Goal: Navigation & Orientation: Find specific page/section

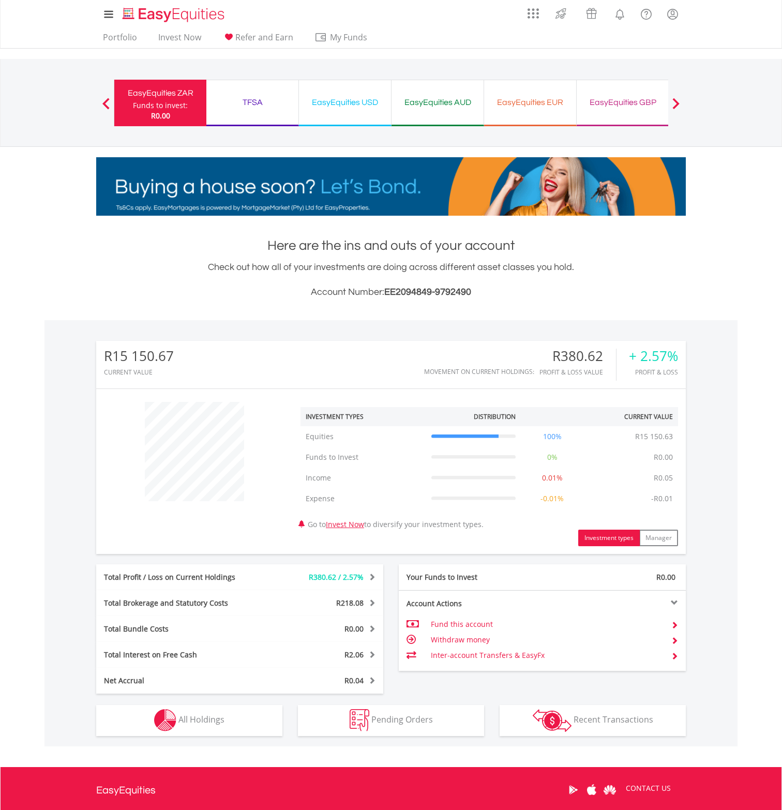
scroll to position [99, 196]
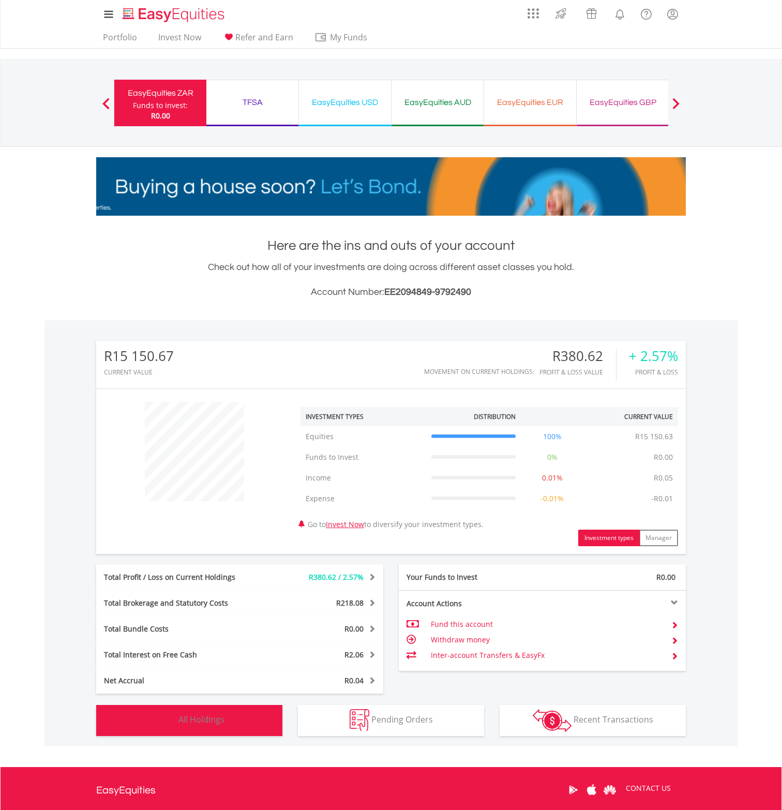
click at [211, 709] on button "Holdings All Holdings" at bounding box center [189, 720] width 186 height 31
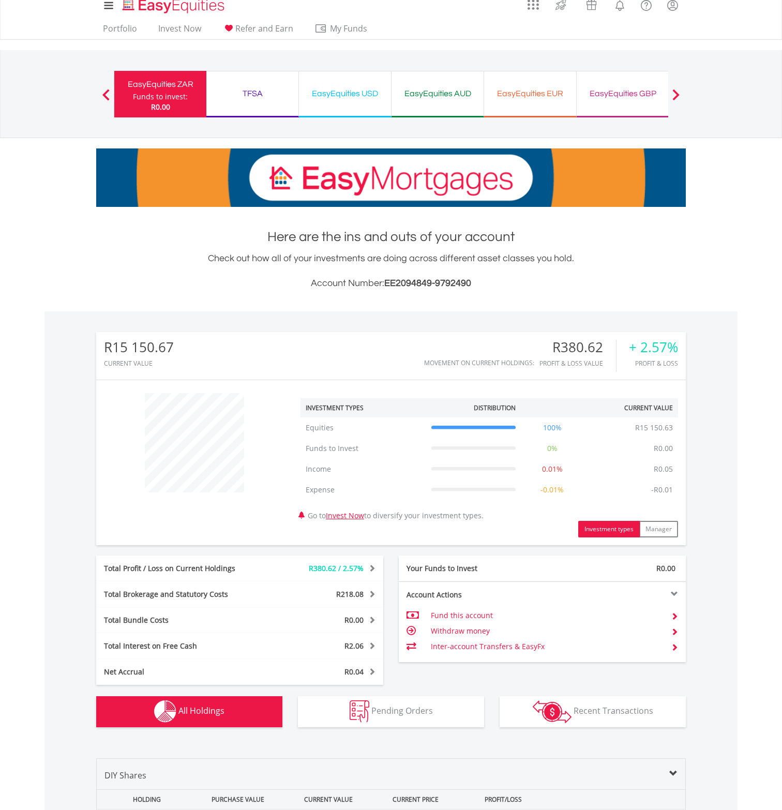
scroll to position [0, 0]
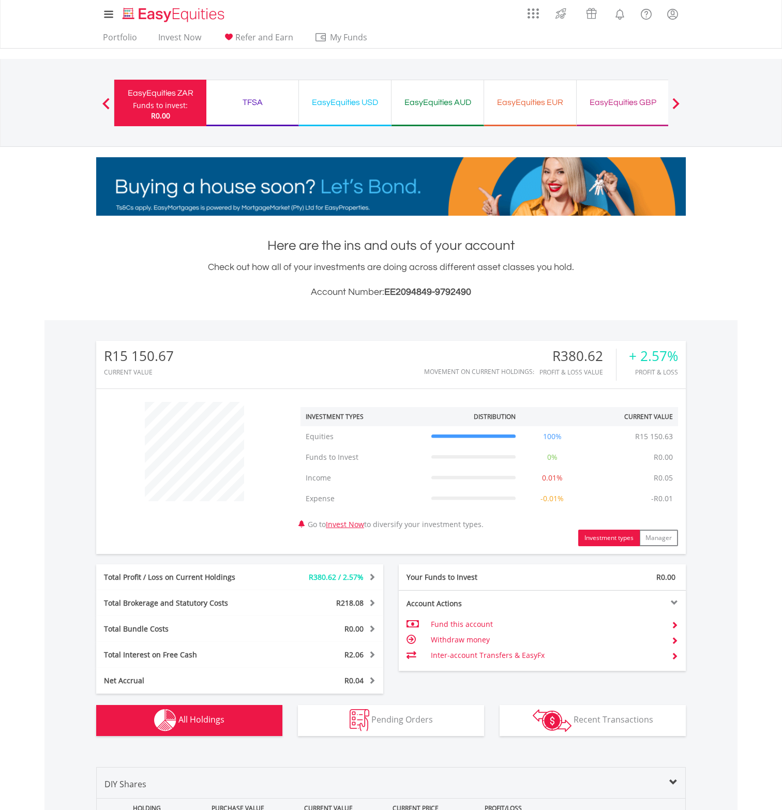
click at [451, 102] on div "EasyEquities AUD" at bounding box center [438, 102] width 80 height 14
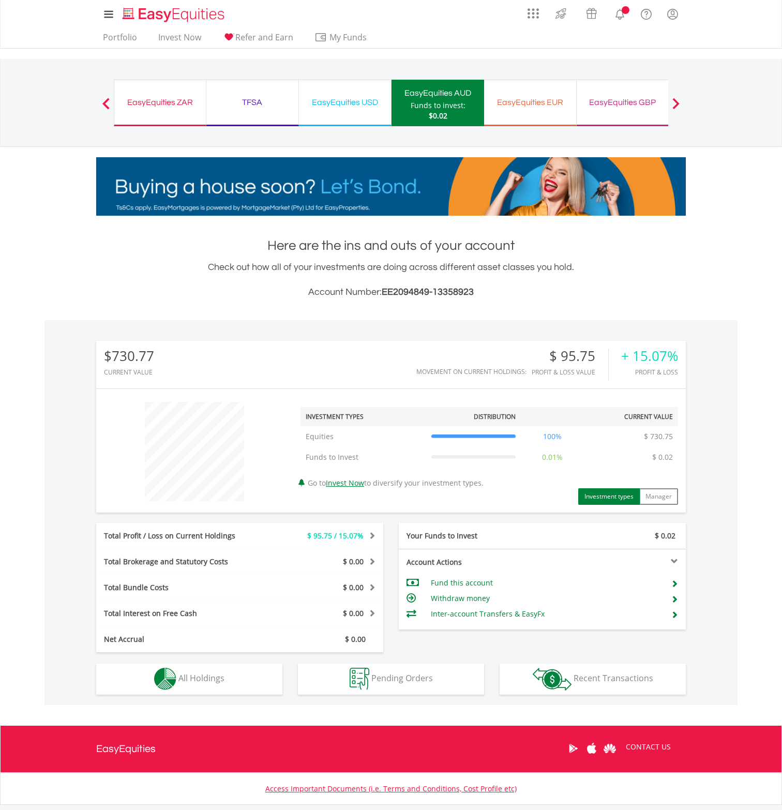
scroll to position [99, 196]
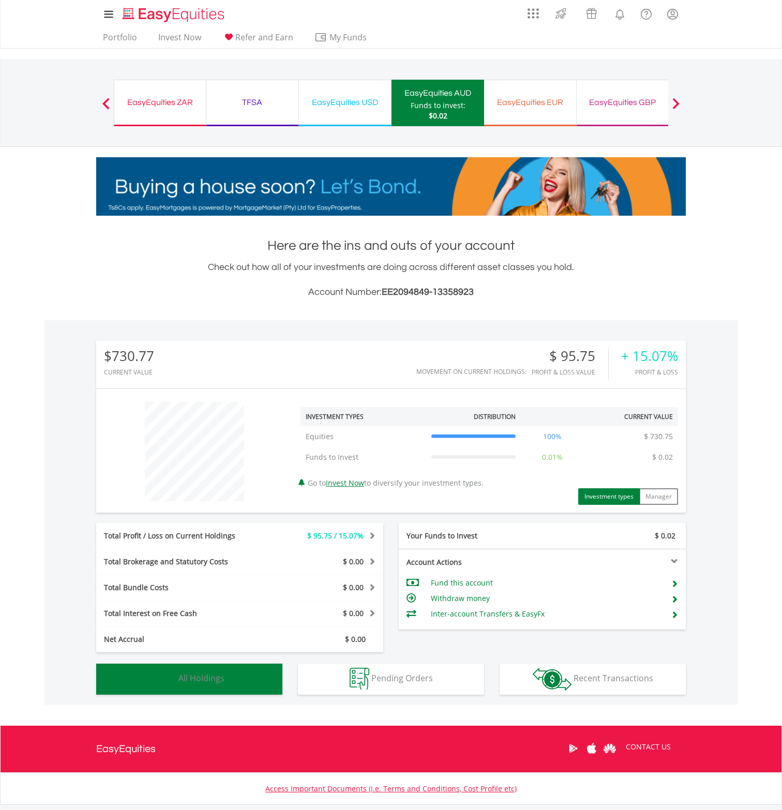
click at [231, 685] on button "Holdings All Holdings" at bounding box center [189, 678] width 186 height 31
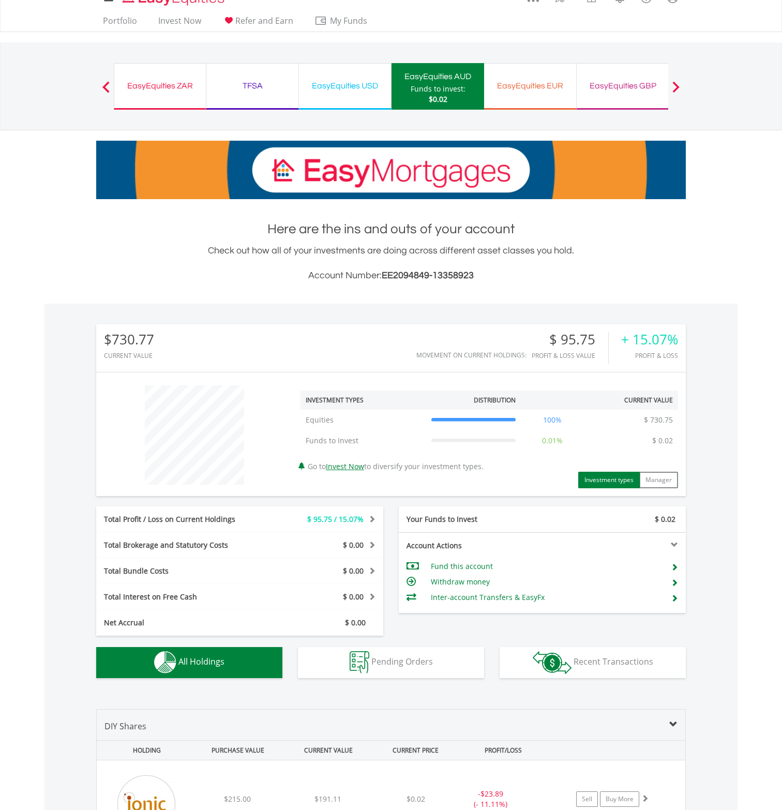
scroll to position [0, 0]
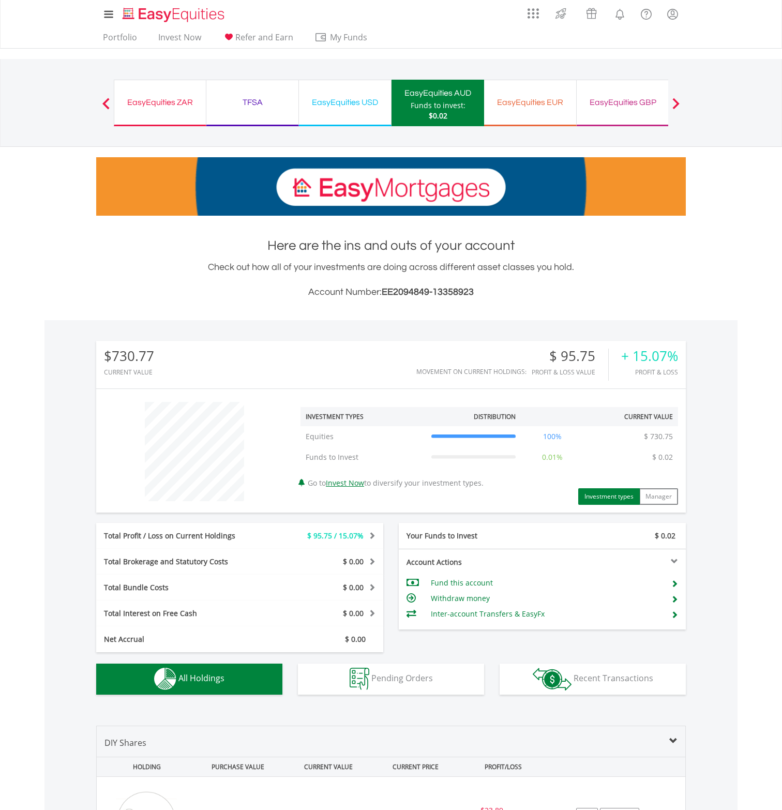
click at [106, 106] on button "Previous" at bounding box center [106, 108] width 21 height 10
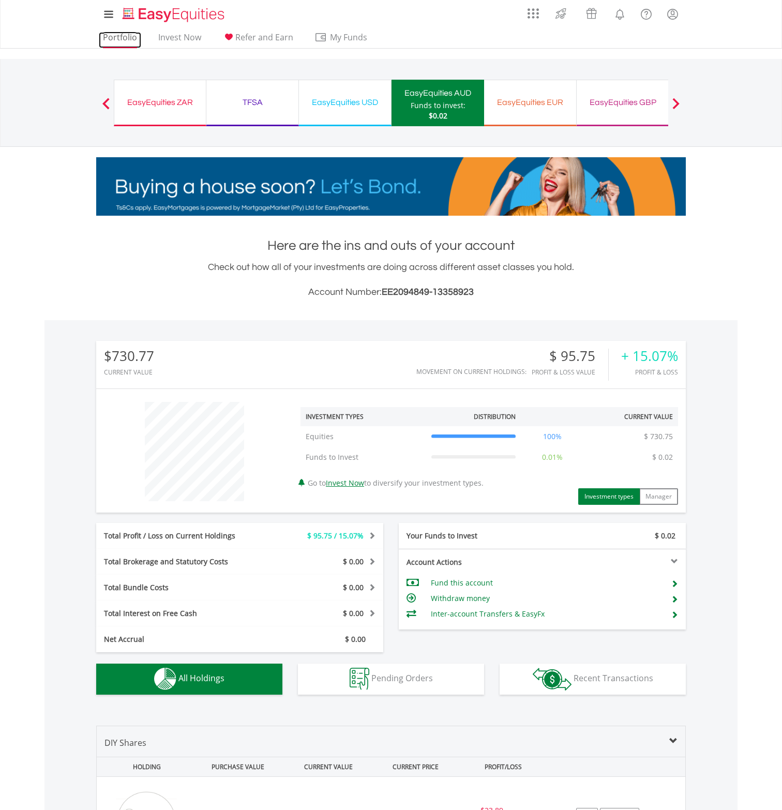
click at [123, 38] on link "Portfolio" at bounding box center [120, 40] width 42 height 16
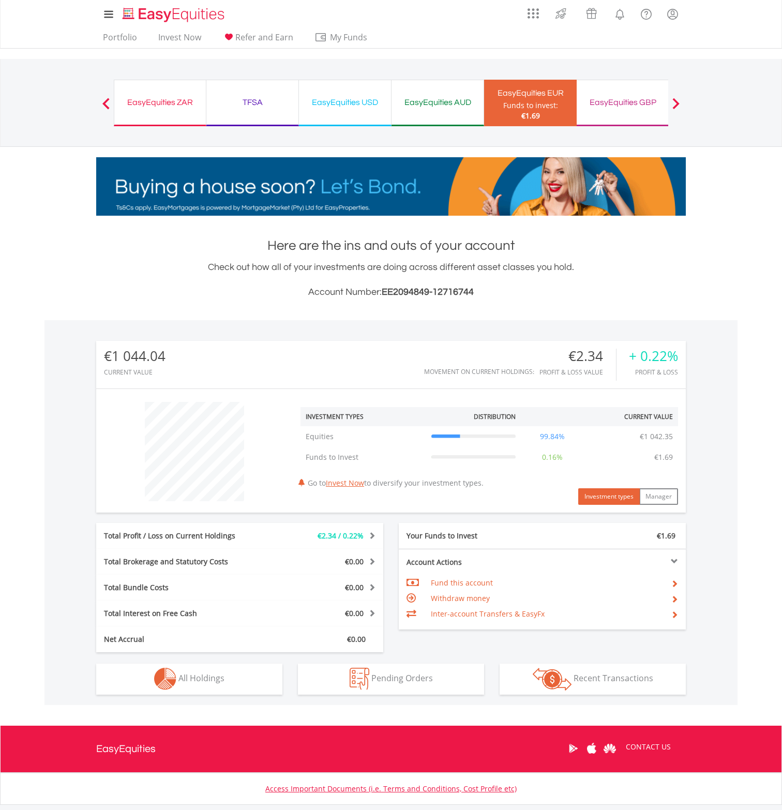
scroll to position [99, 196]
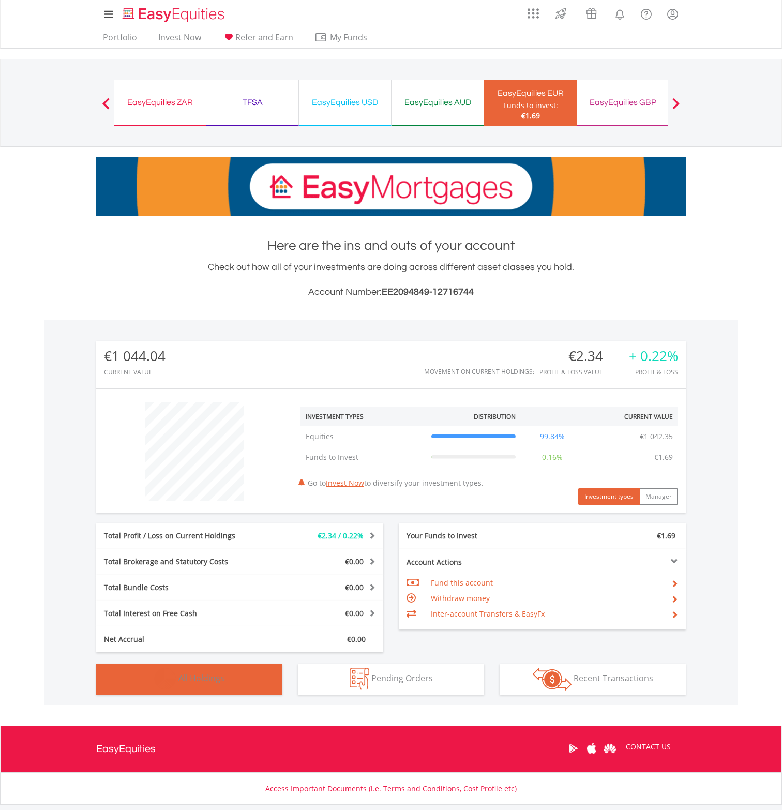
click at [192, 685] on button "Holdings All Holdings" at bounding box center [189, 678] width 186 height 31
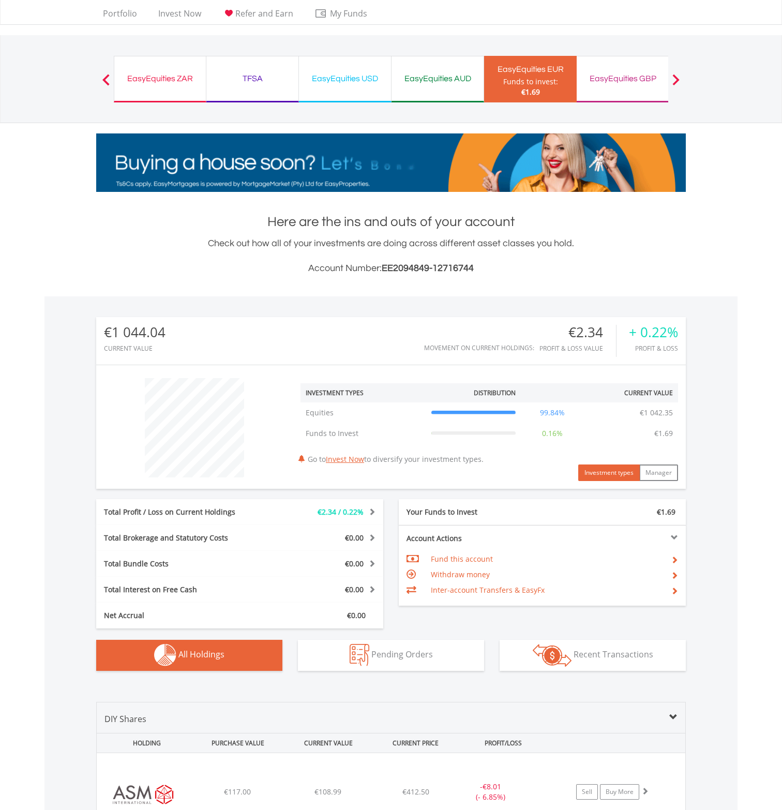
scroll to position [0, 0]
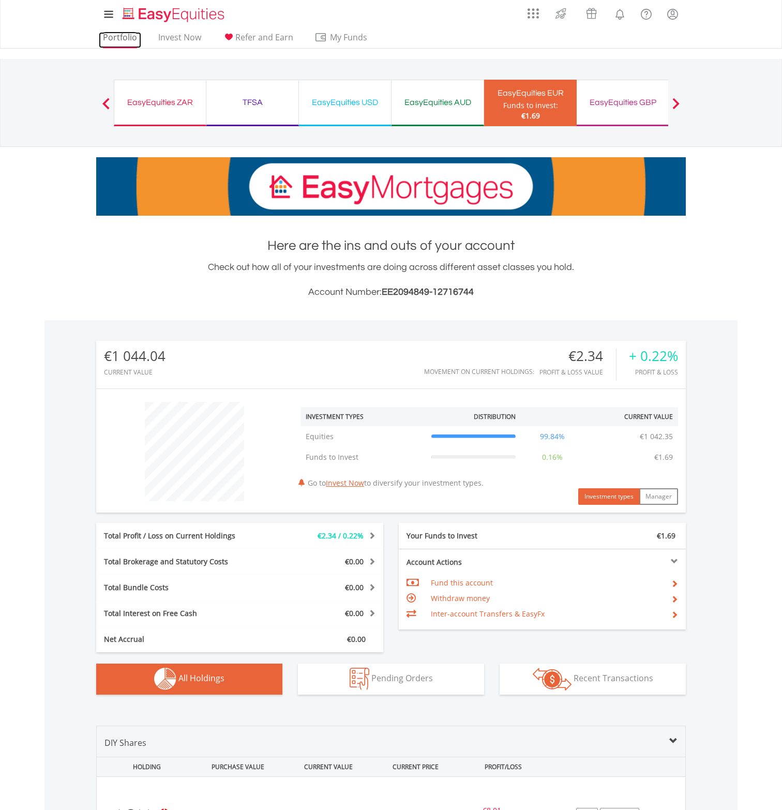
click at [113, 38] on link "Portfolio" at bounding box center [120, 40] width 42 height 16
